Goal: Task Accomplishment & Management: Manage account settings

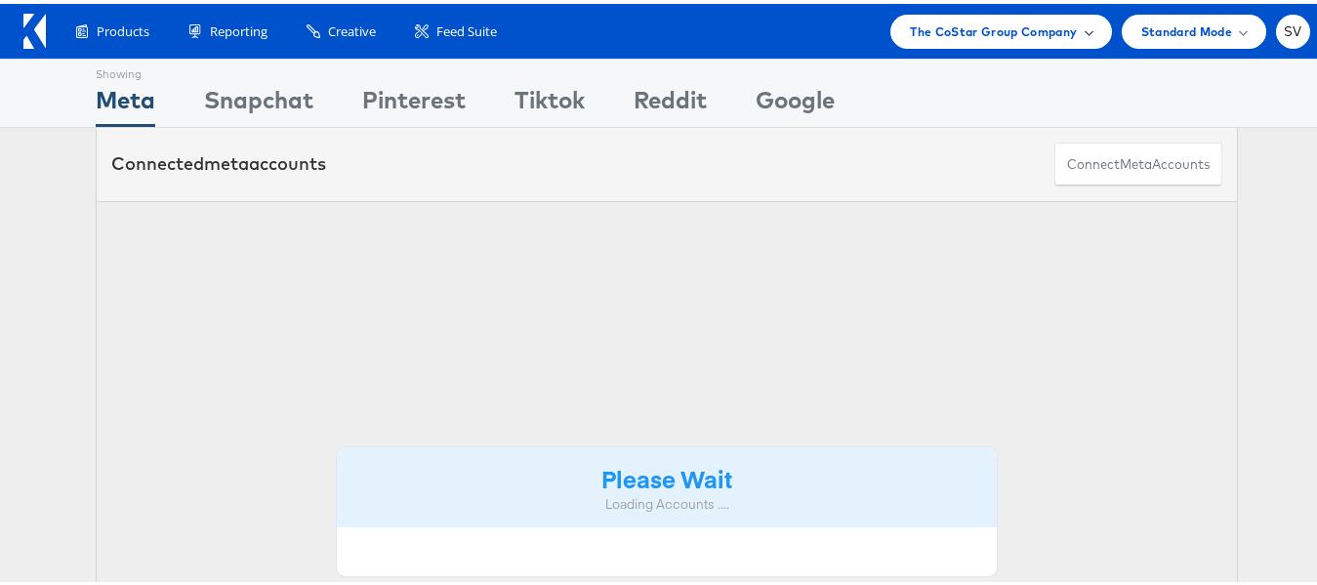
click at [1006, 38] on div "The CoStar Group Company" at bounding box center [1000, 28] width 221 height 34
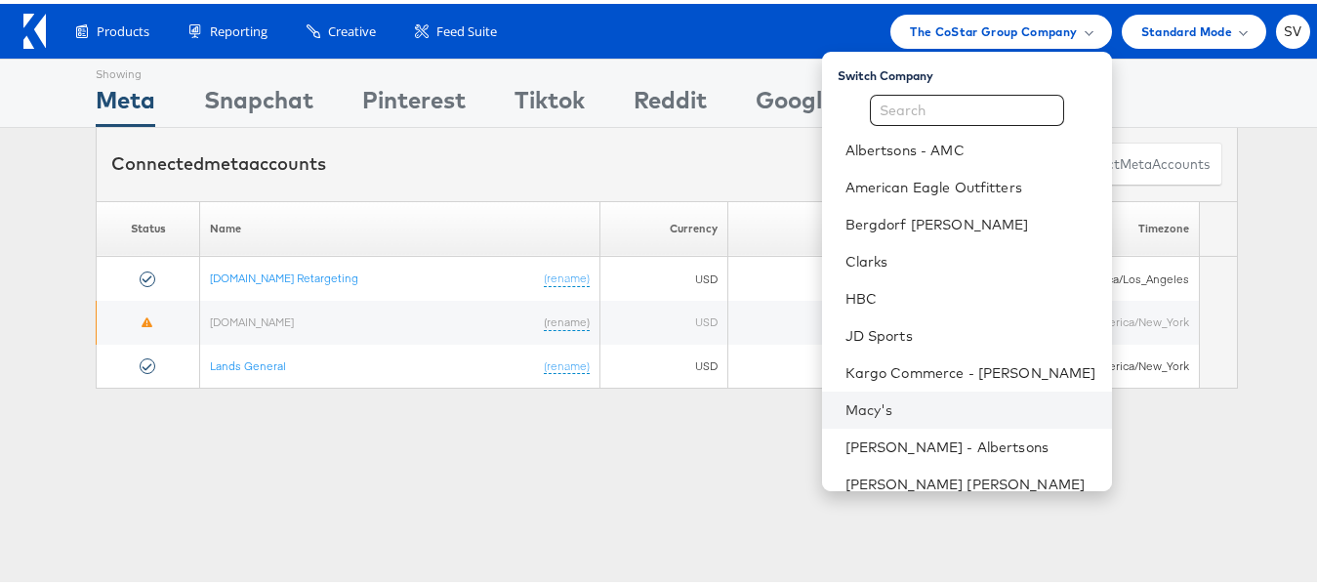
click at [888, 393] on li "Macy's" at bounding box center [967, 406] width 290 height 37
click at [882, 402] on link "Macy's" at bounding box center [970, 406] width 251 height 20
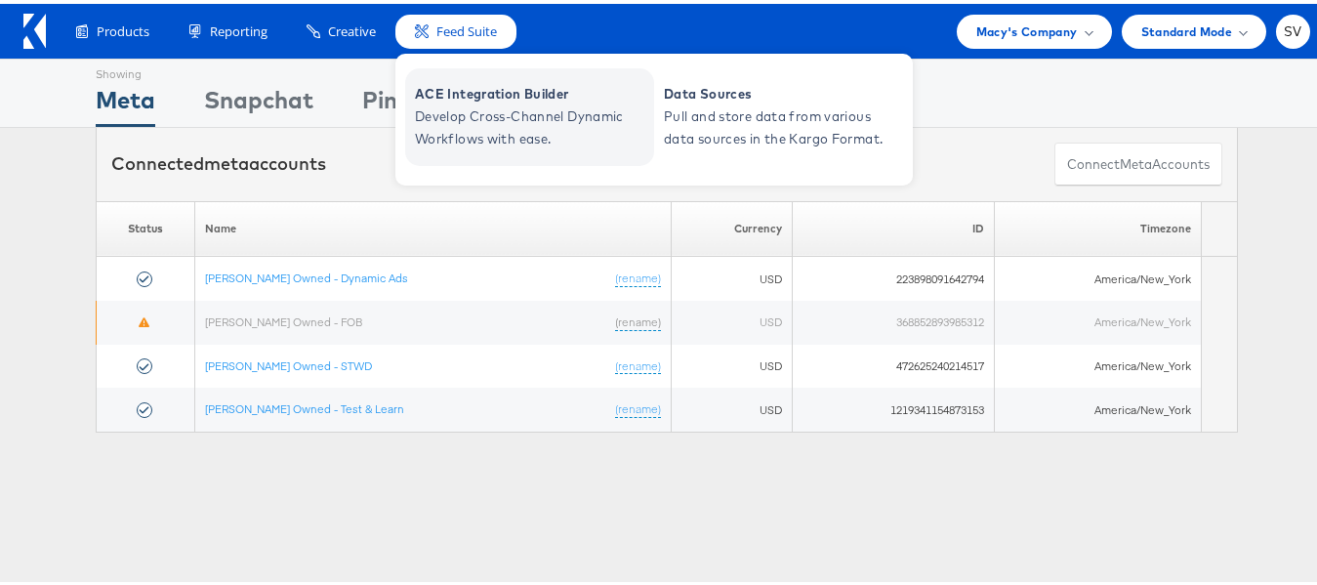
click at [466, 102] on span "Develop Cross-Channel Dynamic Workflows with ease." at bounding box center [532, 124] width 234 height 45
